Goal: Task Accomplishment & Management: Use online tool/utility

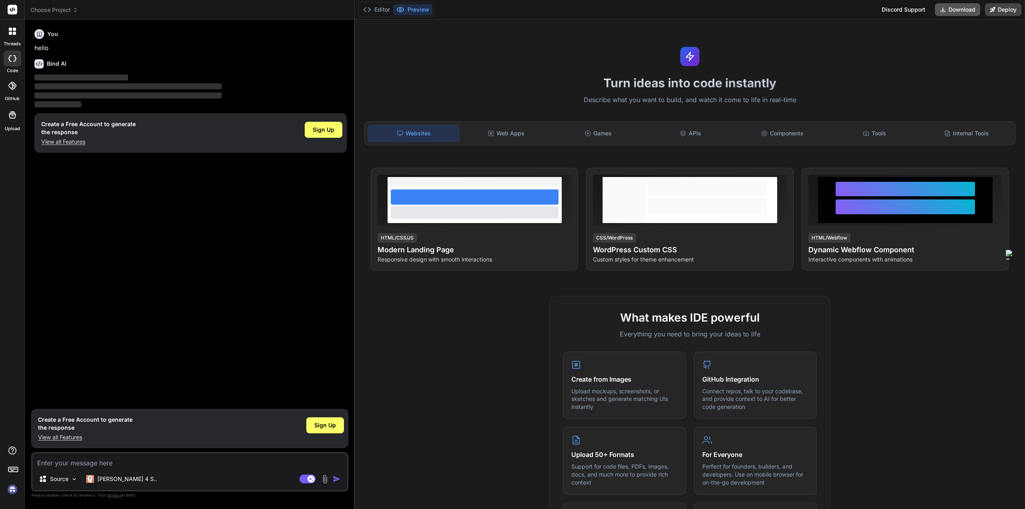
click at [948, 11] on button "Download" at bounding box center [957, 9] width 45 height 13
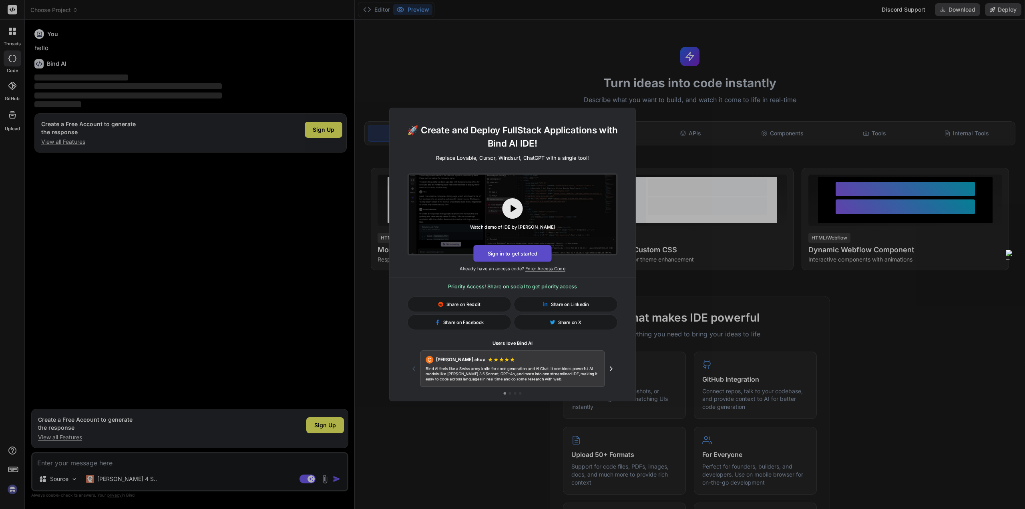
click at [506, 256] on button "Sign in to get started" at bounding box center [512, 253] width 78 height 17
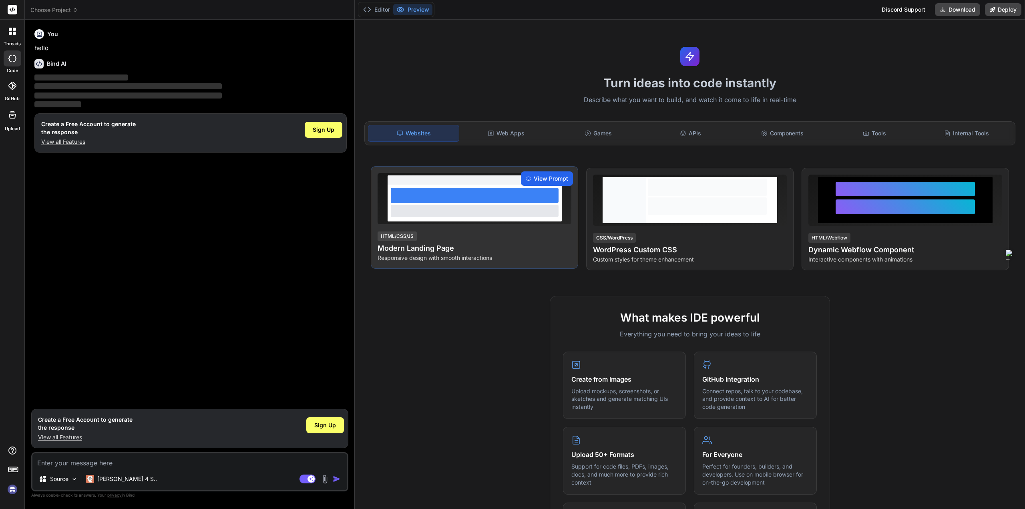
type textarea "x"
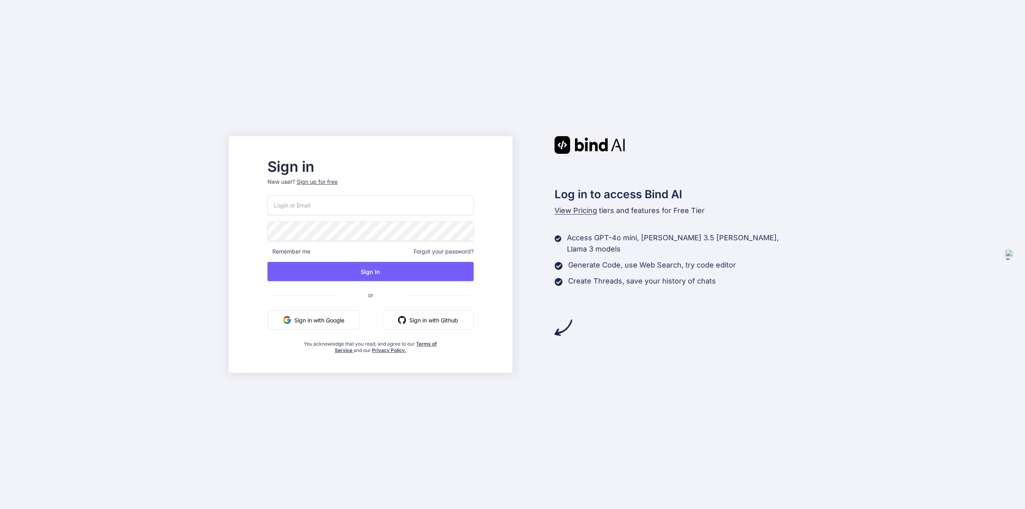
click at [331, 203] on input "email" at bounding box center [370, 205] width 206 height 20
click at [474, 203] on input "email" at bounding box center [370, 205] width 206 height 20
click at [267, 195] on div at bounding box center [267, 195] width 0 height 0
